Goal: Transaction & Acquisition: Purchase product/service

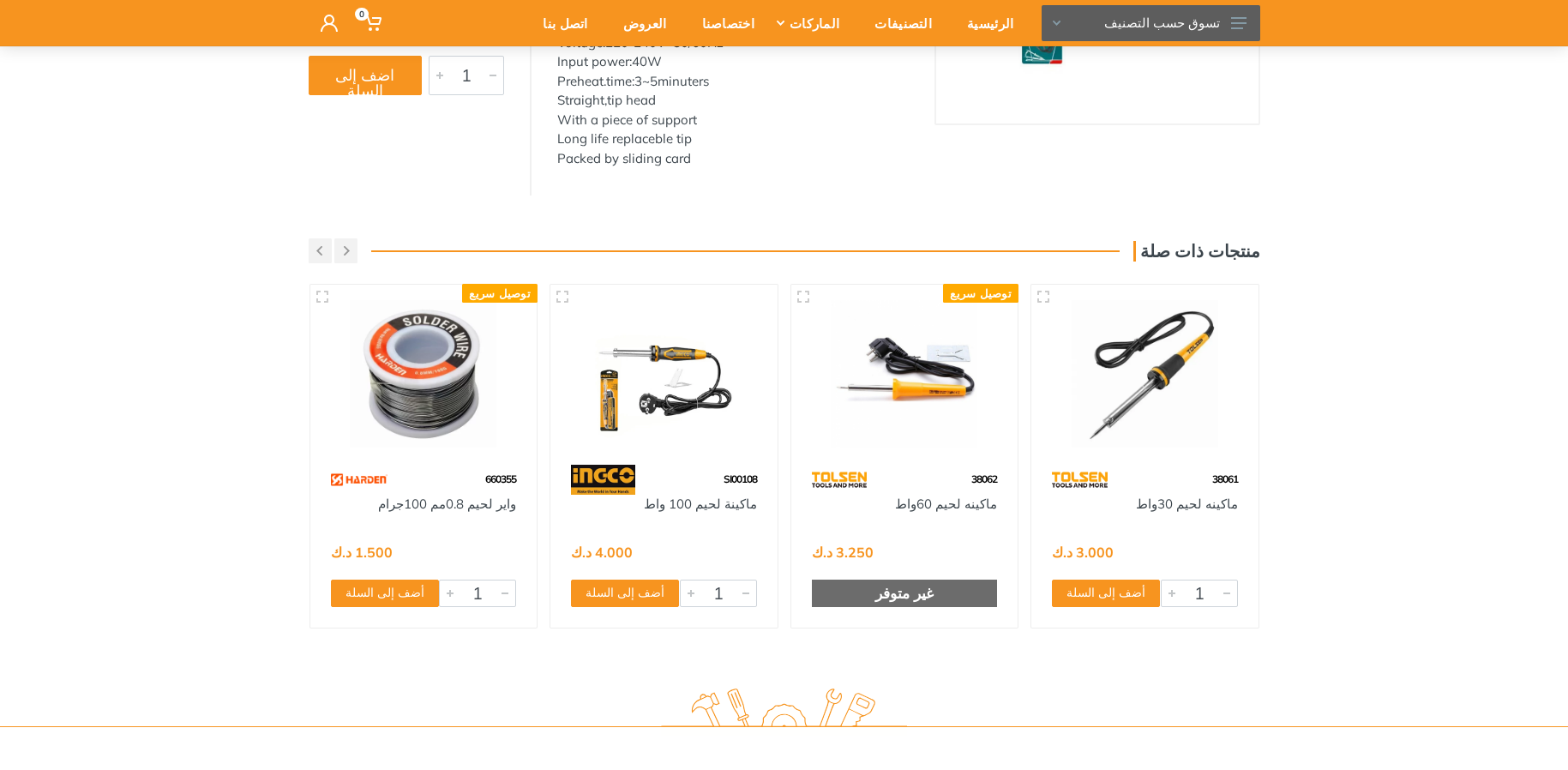
scroll to position [240, 0]
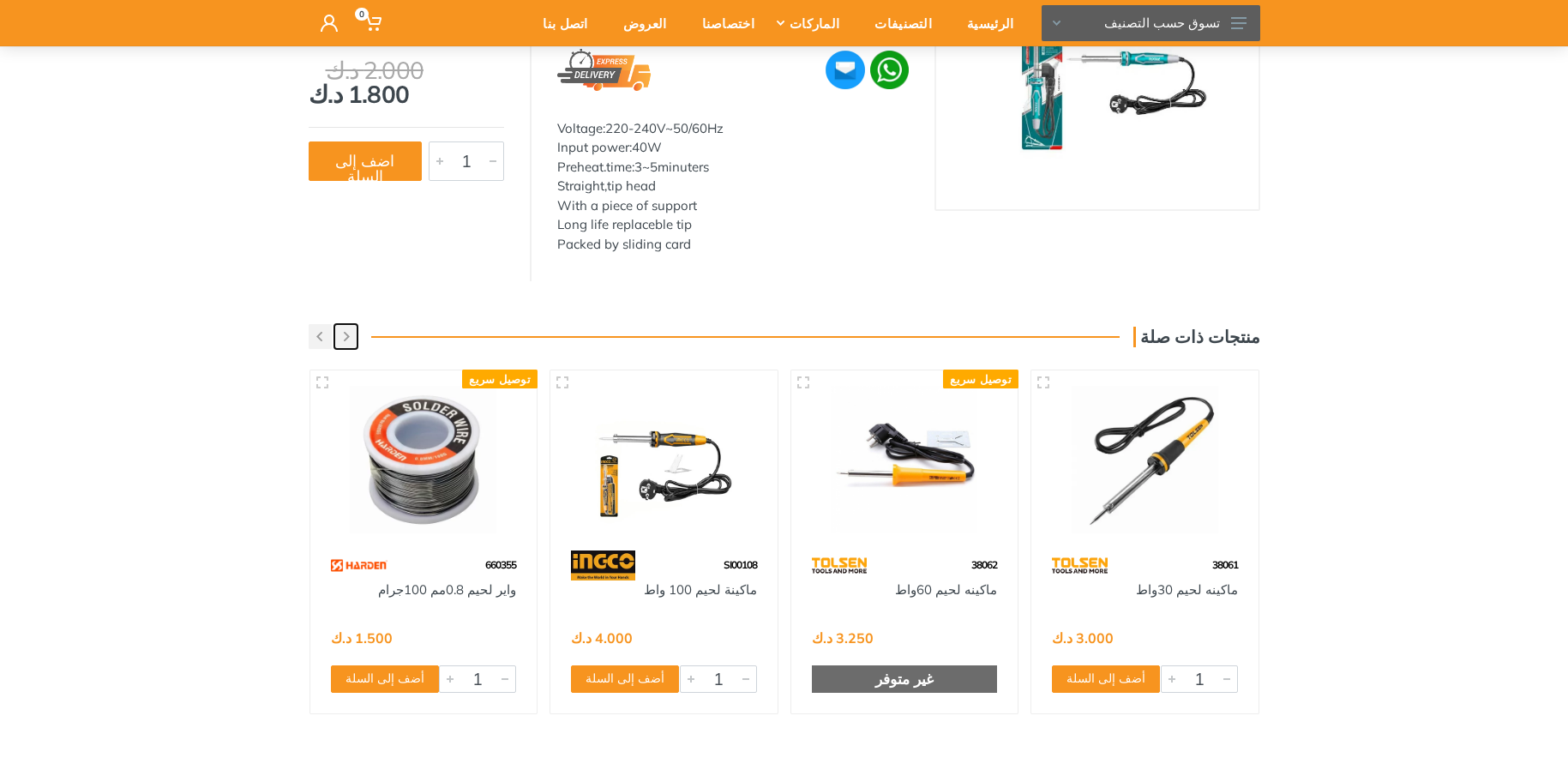
click at [341, 338] on button "button" at bounding box center [345, 336] width 23 height 25
click at [327, 335] on button "button" at bounding box center [320, 336] width 23 height 25
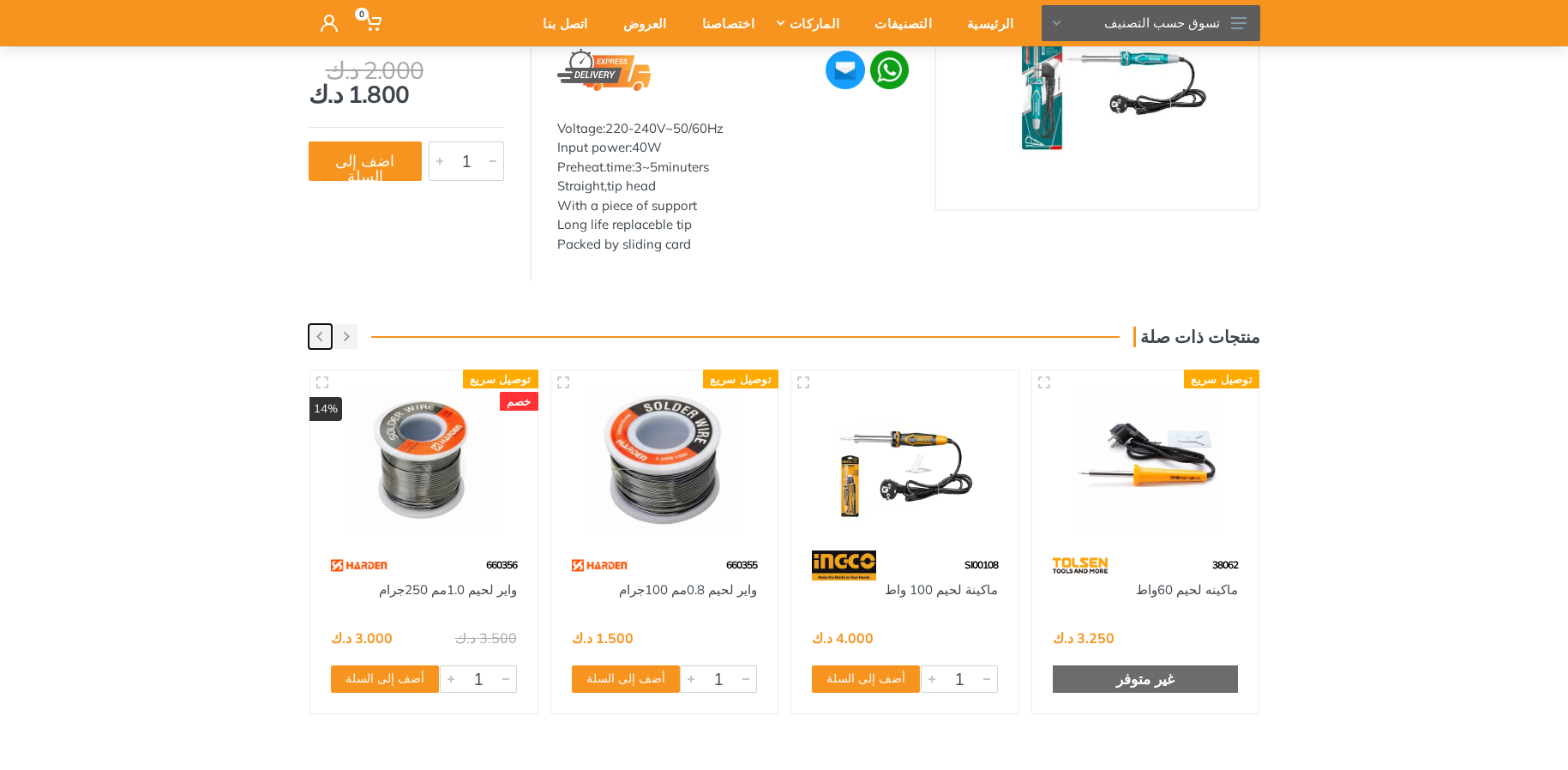
click at [327, 335] on button "button" at bounding box center [320, 336] width 23 height 25
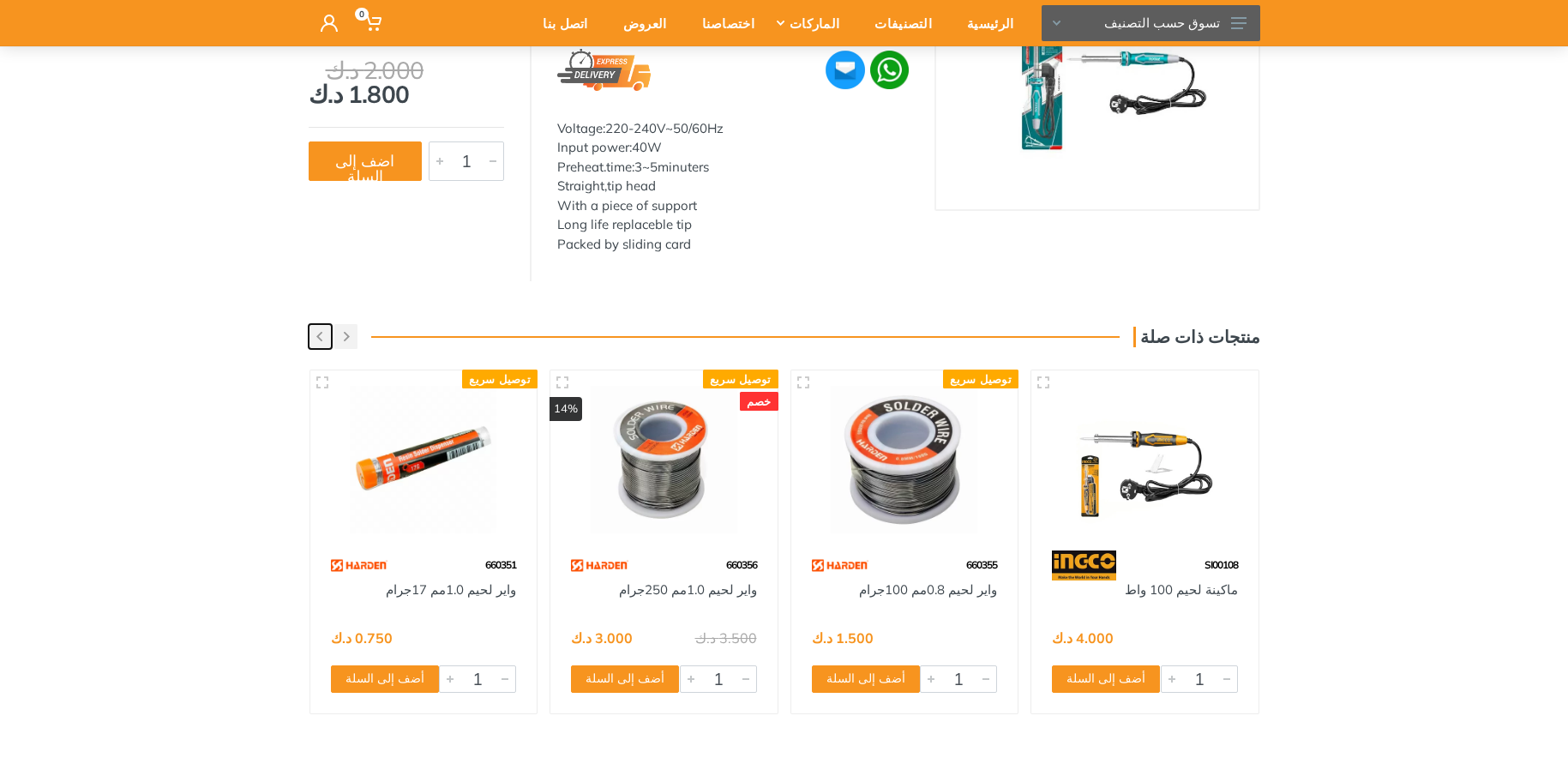
click at [326, 335] on button "button" at bounding box center [320, 336] width 23 height 25
click at [325, 334] on button "button" at bounding box center [320, 336] width 23 height 25
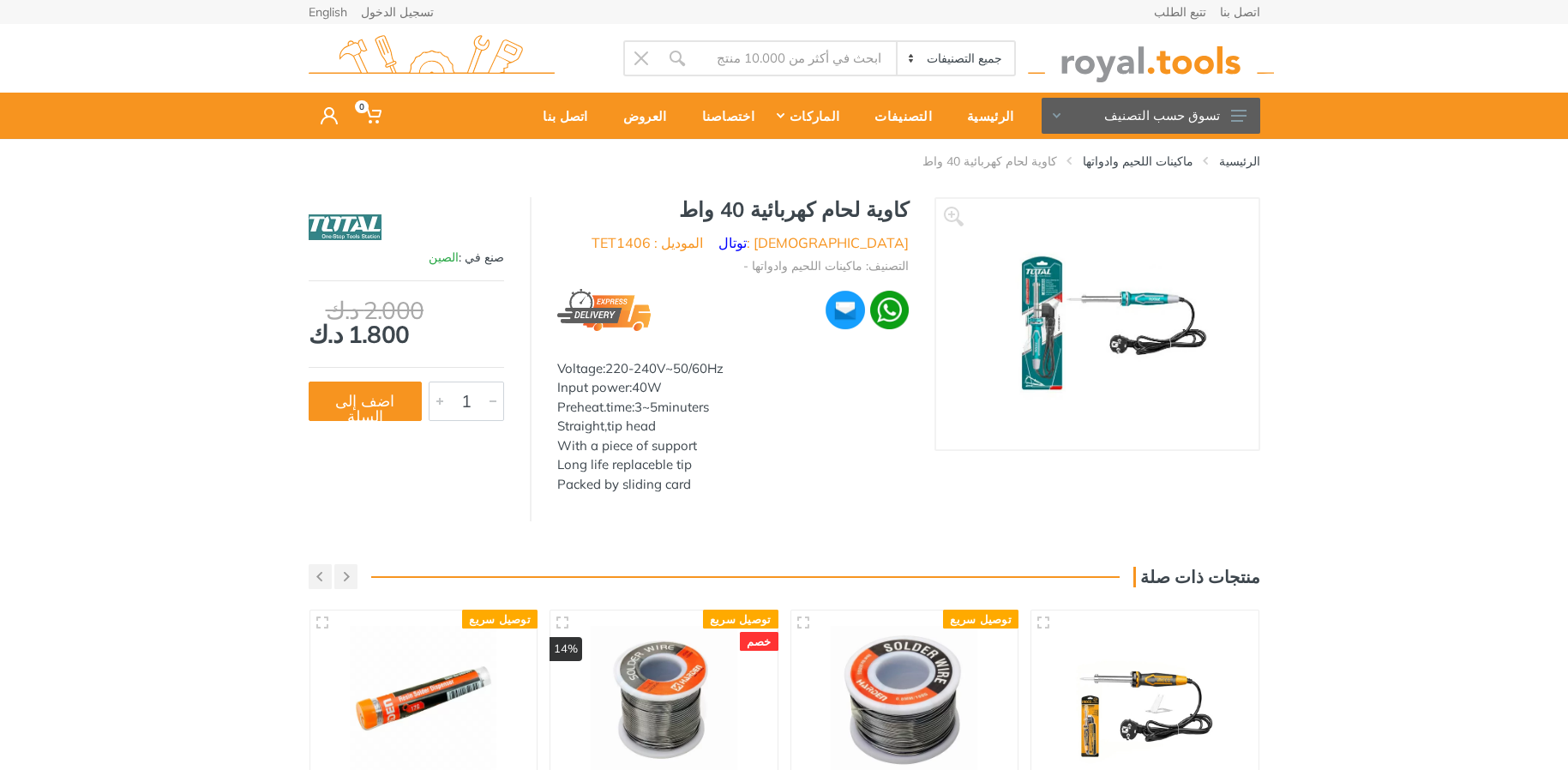
click at [1044, 312] on img at bounding box center [1097, 324] width 233 height 216
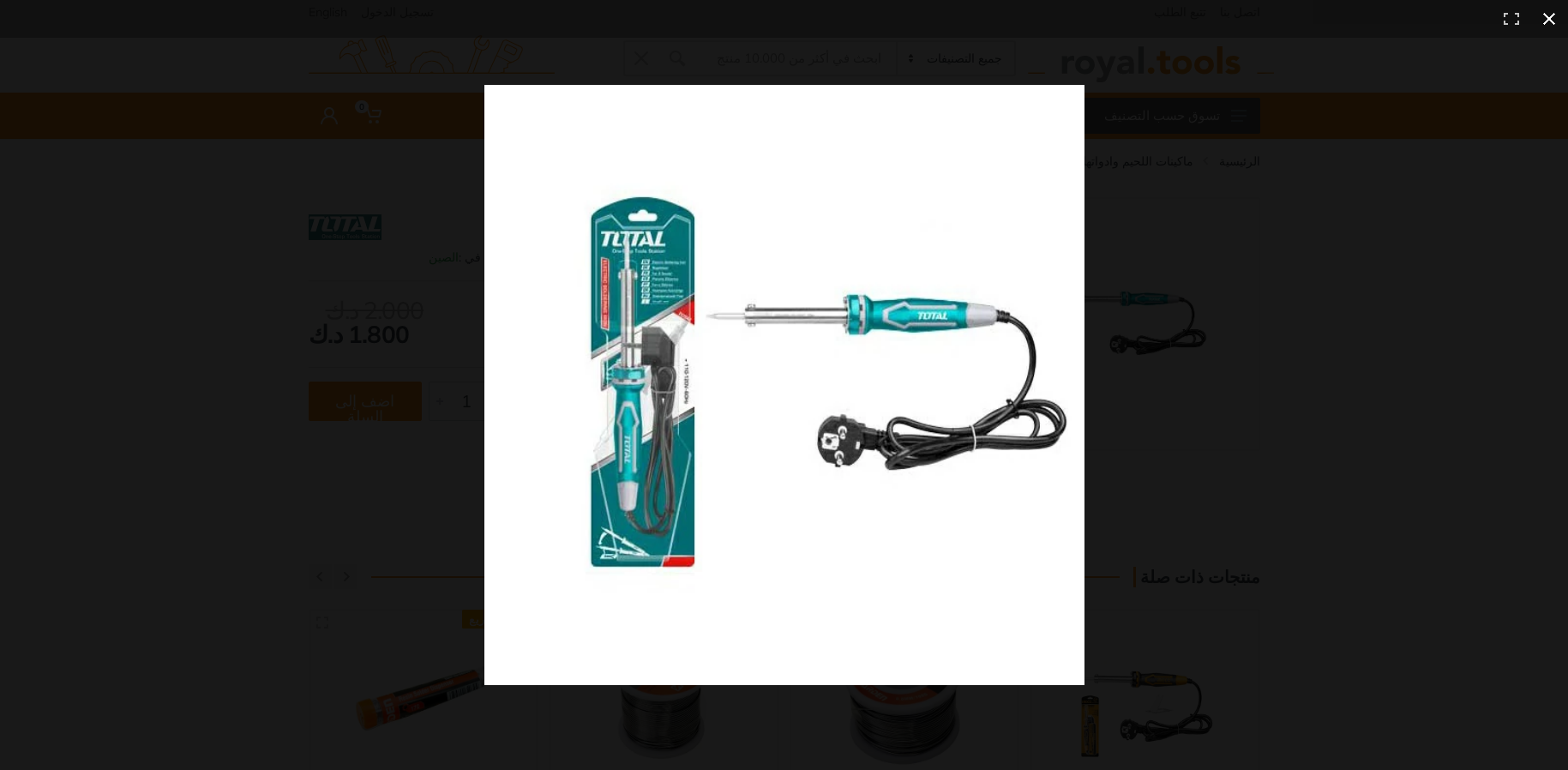
click at [1229, 259] on div at bounding box center [1162, 417] width 1355 height 666
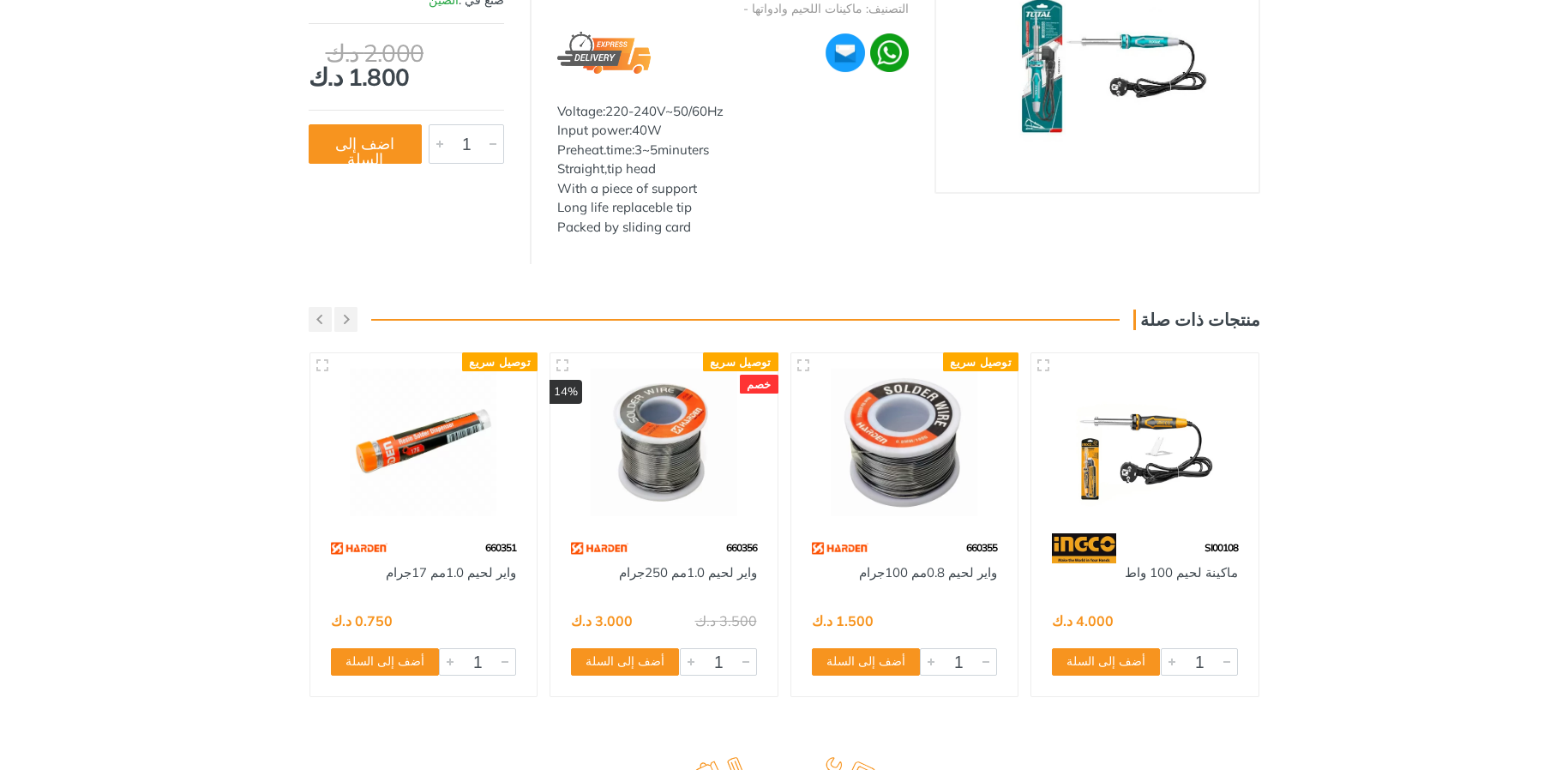
scroll to position [343, 0]
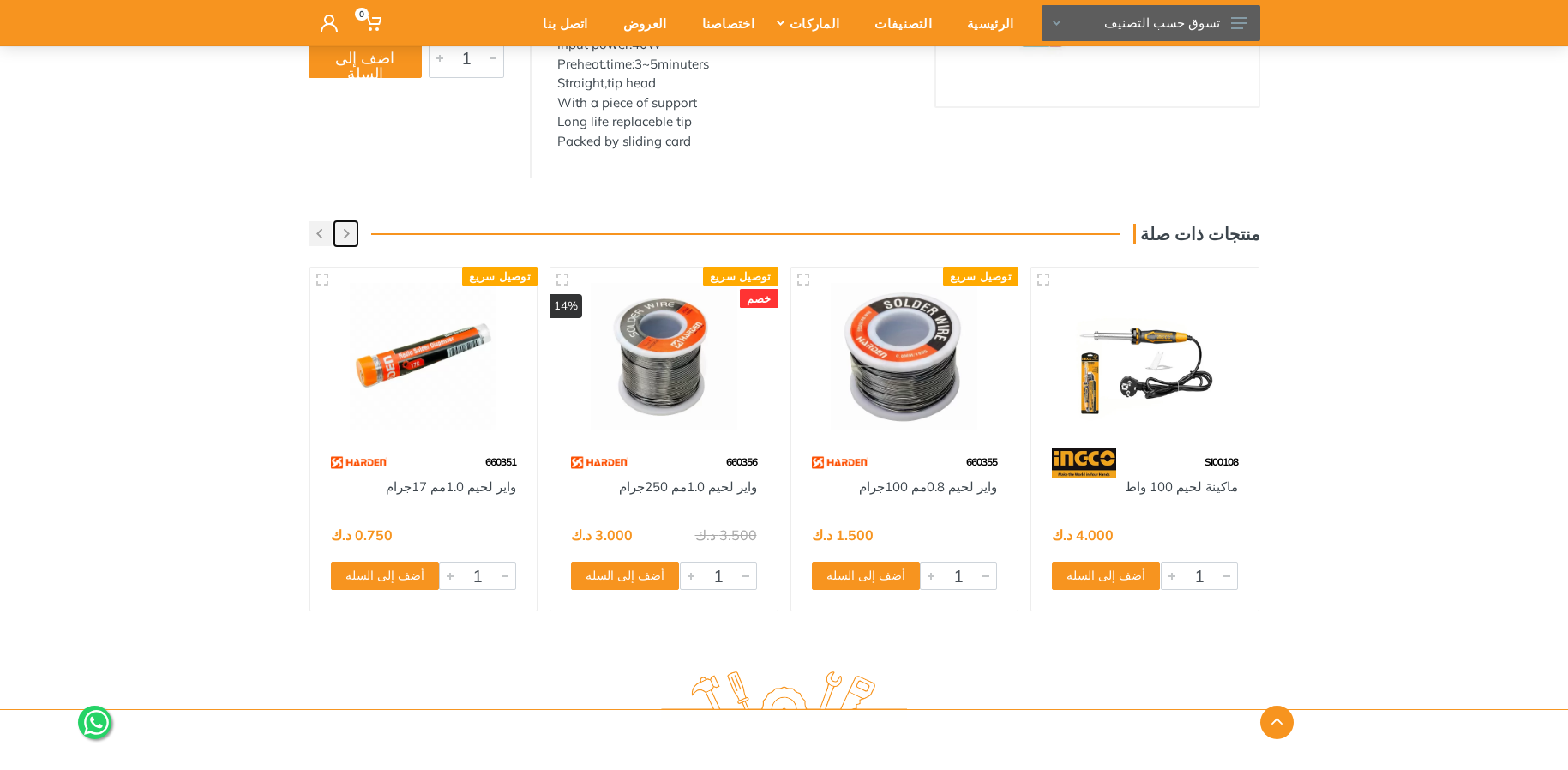
click at [341, 236] on button "button" at bounding box center [345, 233] width 23 height 25
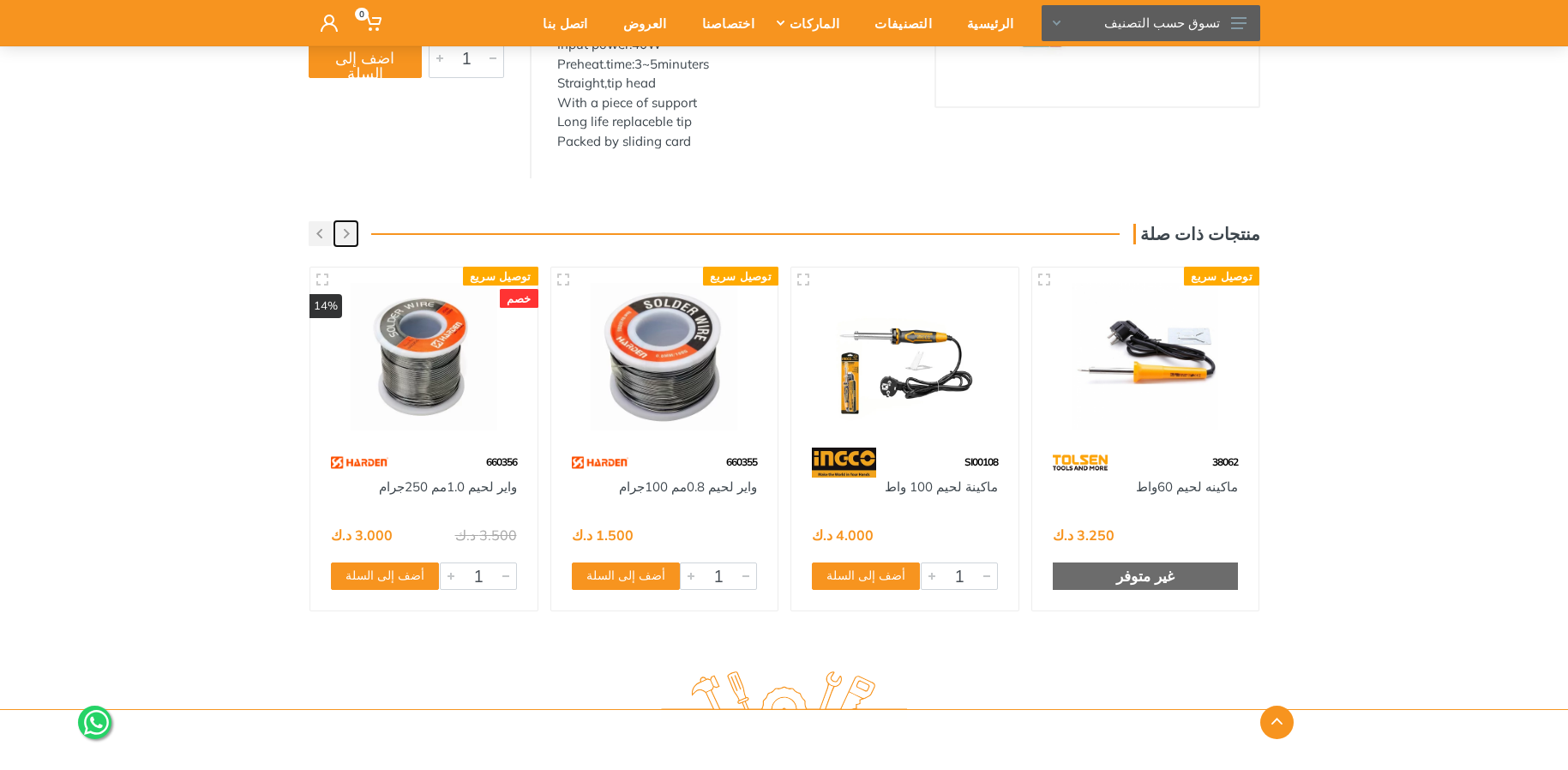
click at [341, 236] on button "button" at bounding box center [345, 233] width 23 height 25
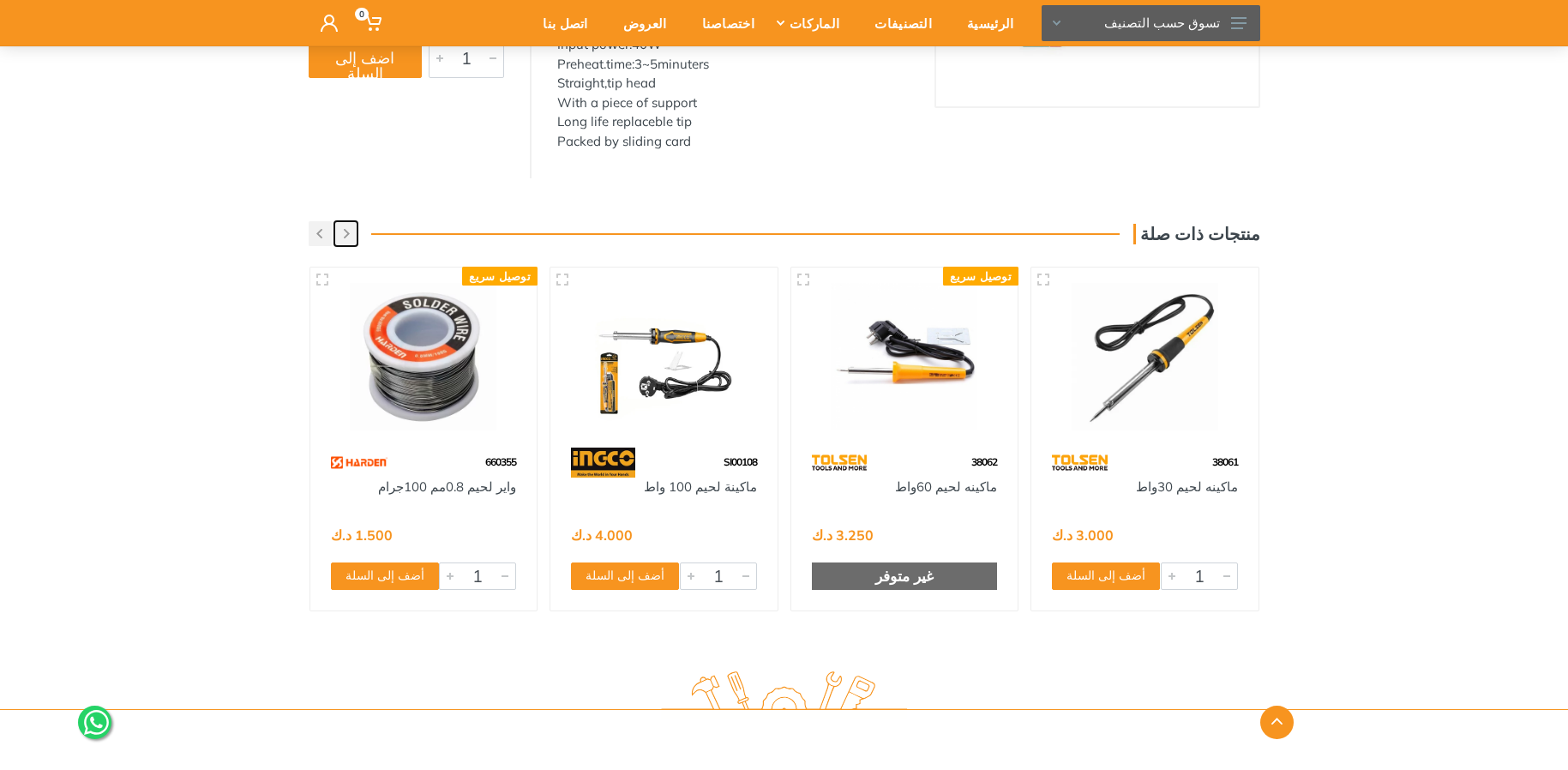
click at [341, 236] on button "button" at bounding box center [345, 233] width 23 height 25
